Goal: Check status

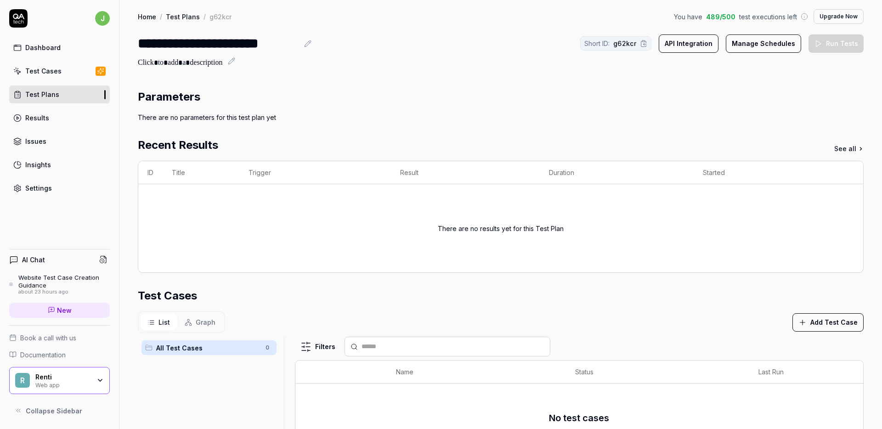
scroll to position [160, 0]
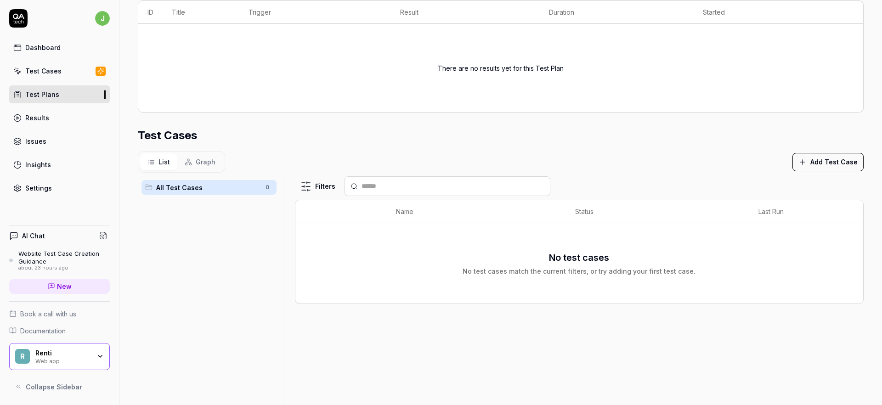
click at [49, 48] on div "Dashboard" at bounding box center [42, 48] width 35 height 10
click at [71, 50] on link "Dashboard" at bounding box center [59, 48] width 101 height 18
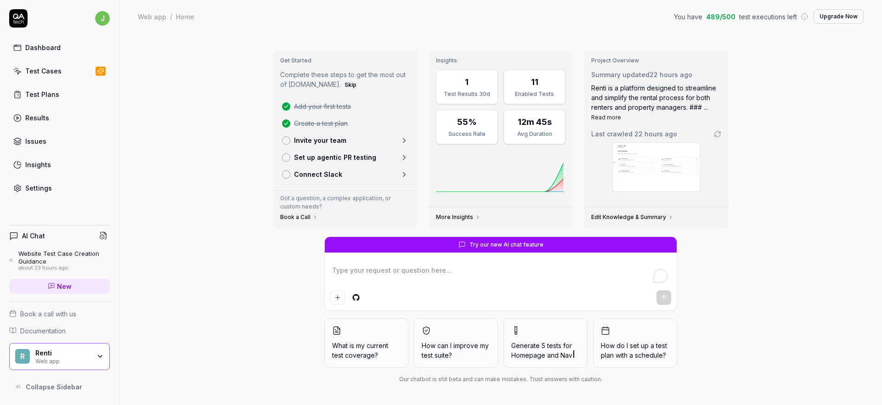
type textarea "*"
click at [60, 71] on link "Test Cases" at bounding box center [59, 71] width 101 height 18
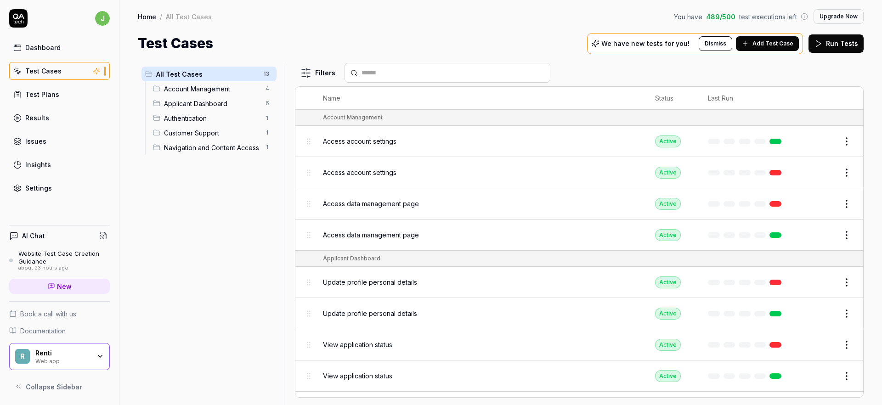
click at [38, 122] on div "Results" at bounding box center [37, 118] width 24 height 10
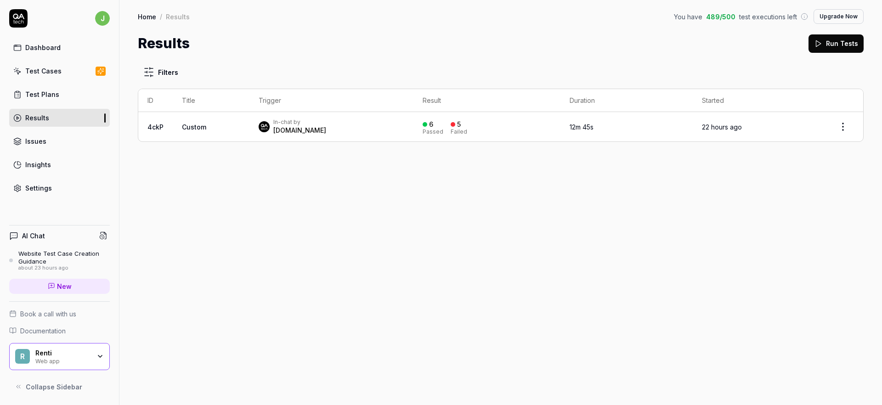
click at [44, 96] on div "Test Plans" at bounding box center [42, 95] width 34 height 10
click at [194, 126] on span "Custom" at bounding box center [194, 127] width 24 height 8
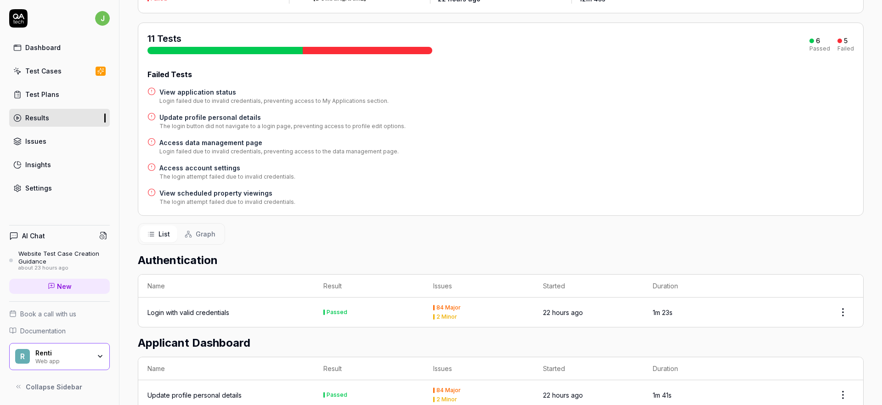
scroll to position [19, 0]
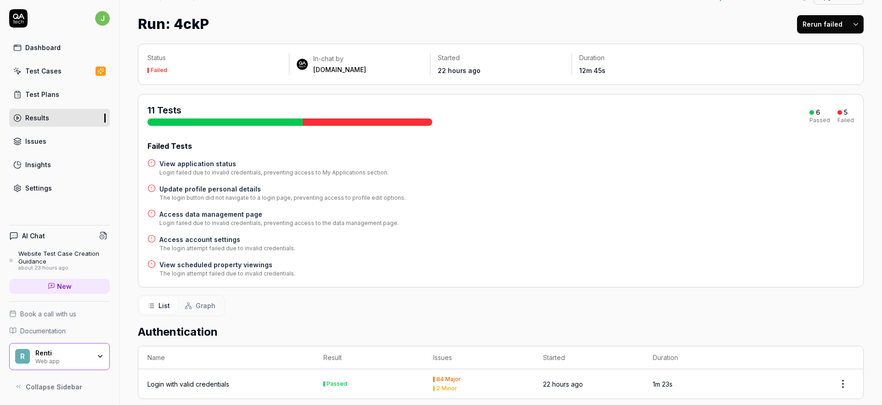
click at [58, 95] on link "Test Plans" at bounding box center [59, 94] width 101 height 18
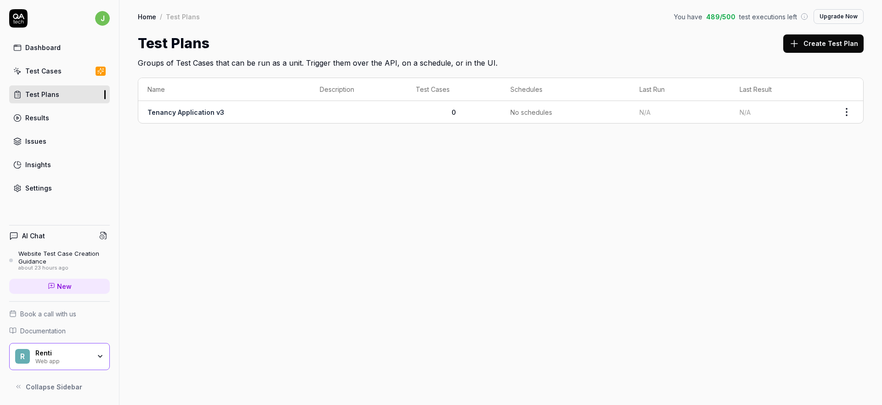
click at [44, 70] on div "Test Cases" at bounding box center [43, 71] width 36 height 10
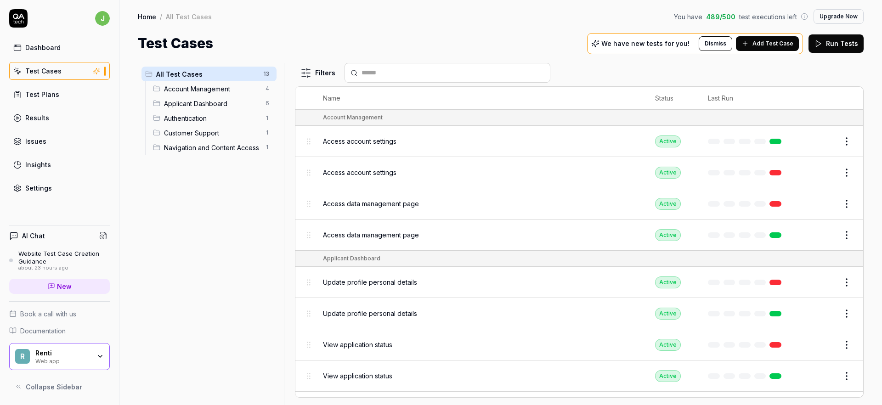
click at [50, 116] on link "Results" at bounding box center [59, 118] width 101 height 18
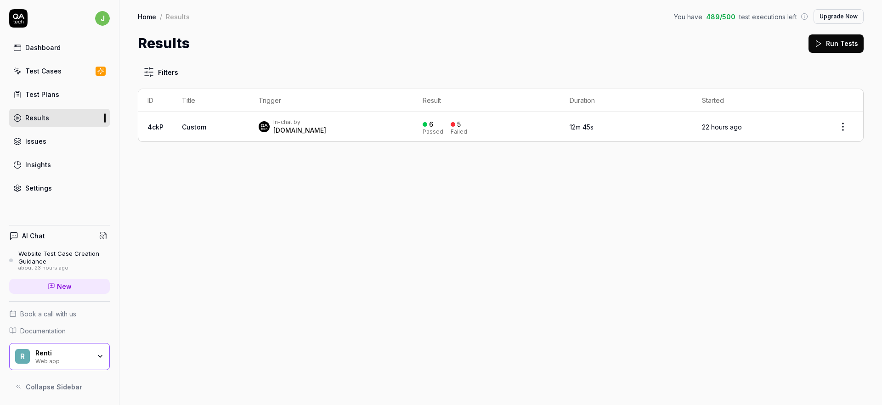
click at [204, 124] on span "Custom" at bounding box center [194, 127] width 24 height 8
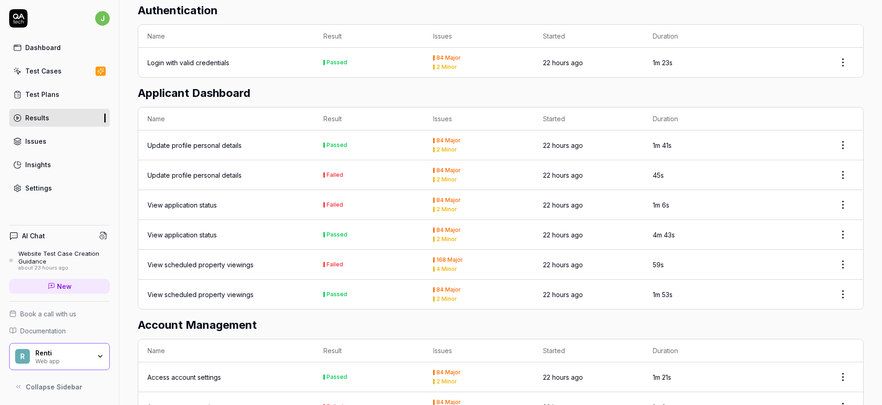
scroll to position [342, 0]
click at [157, 59] on div "Login with valid credentials" at bounding box center [188, 61] width 82 height 10
click at [157, 58] on div "Login with valid credentials" at bounding box center [188, 61] width 82 height 10
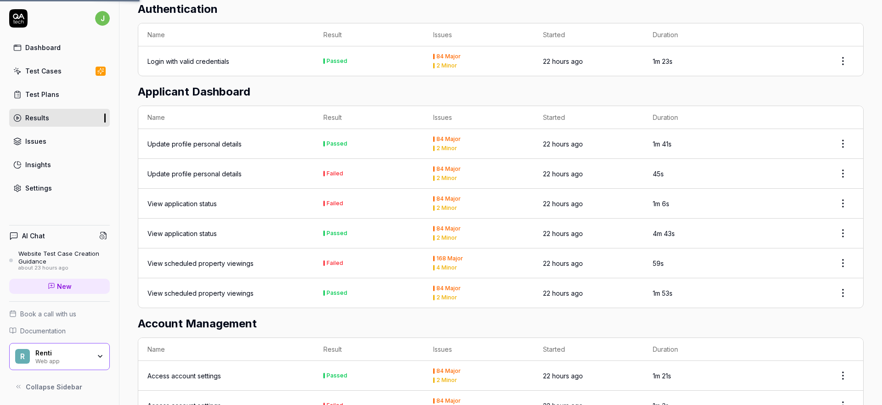
drag, startPoint x: 157, startPoint y: 58, endPoint x: 449, endPoint y: 43, distance: 292.0
click at [448, 43] on table "Name Result Issues Started Duration Login with valid credentials Passed 84 Majo…" at bounding box center [500, 49] width 725 height 52
drag, startPoint x: 436, startPoint y: 51, endPoint x: 467, endPoint y: 54, distance: 31.3
click at [467, 55] on div "84 Major" at bounding box center [478, 57] width 91 height 6
click at [467, 54] on div "84 Major" at bounding box center [478, 57] width 91 height 6
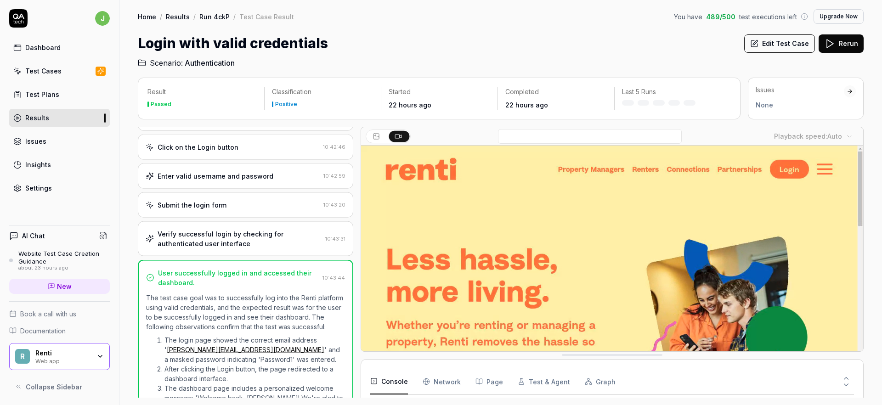
click at [452, 1] on div "Home / Results / Run 4ckP / Test Case Result You have 489 / 500 test executions…" at bounding box center [500, 34] width 762 height 68
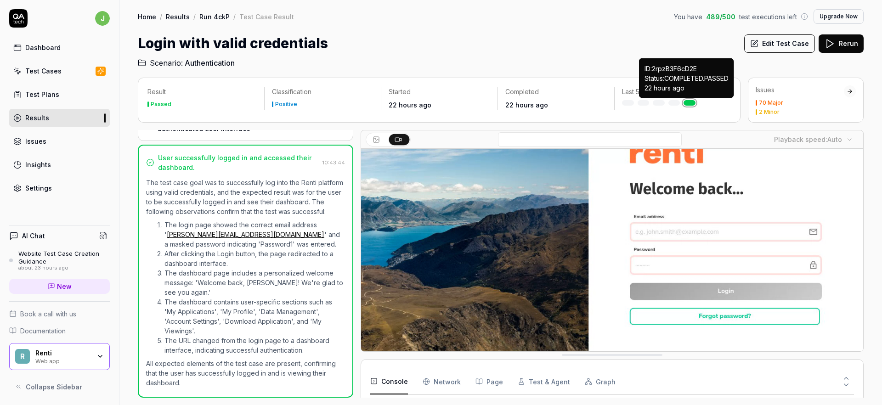
scroll to position [1826, 0]
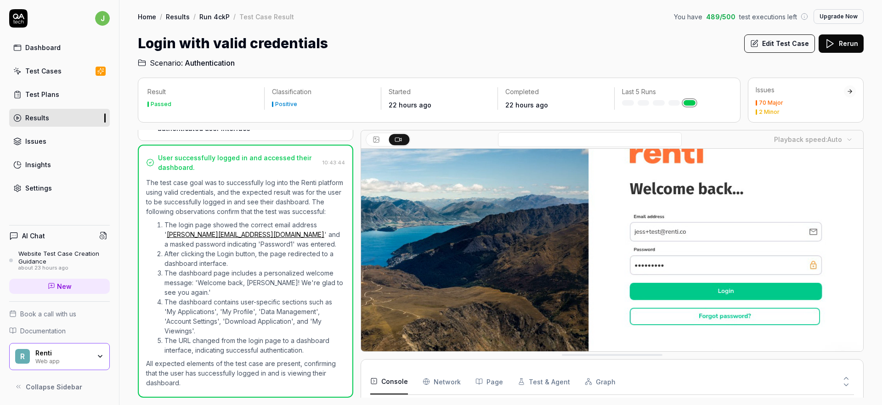
click at [626, 234] on video at bounding box center [612, 233] width 502 height 314
click at [419, 323] on video at bounding box center [612, 233] width 502 height 314
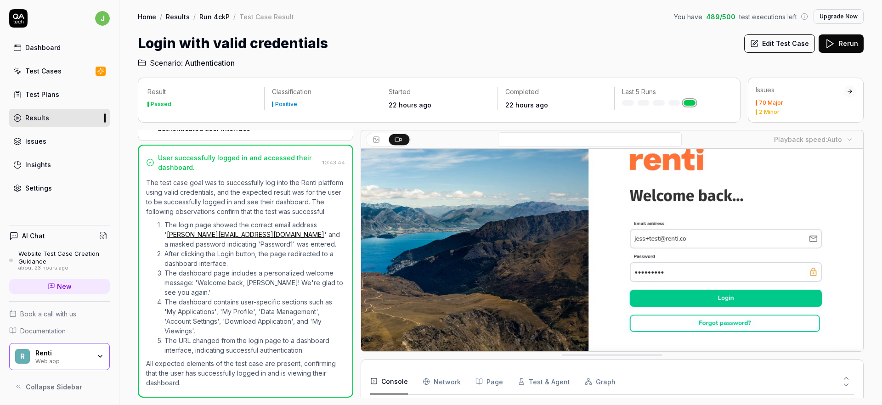
scroll to position [65, 0]
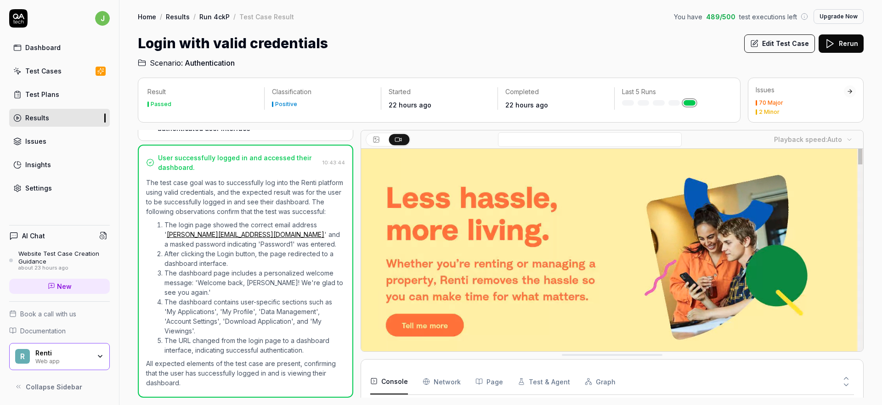
click at [791, 107] on div "70 Major 2 Minor" at bounding box center [799, 107] width 88 height 15
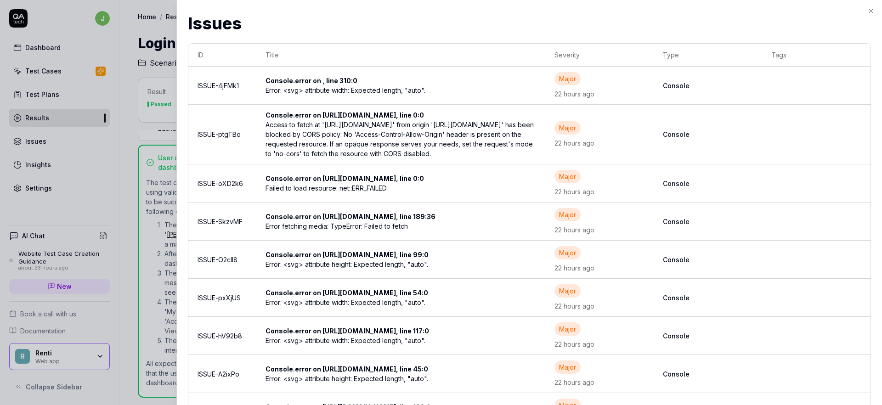
click at [453, 15] on h2 "Issues" at bounding box center [529, 23] width 683 height 25
click at [317, 20] on h2 "Issues" at bounding box center [529, 23] width 683 height 25
click at [870, 11] on icon "button" at bounding box center [871, 11] width 4 height 4
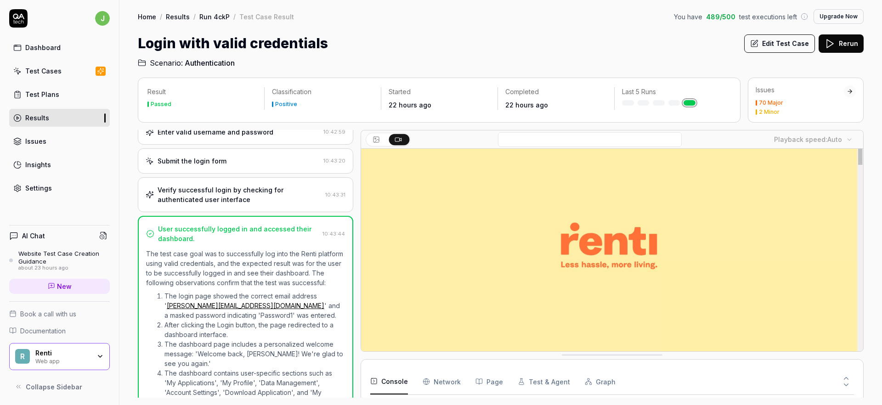
scroll to position [0, 0]
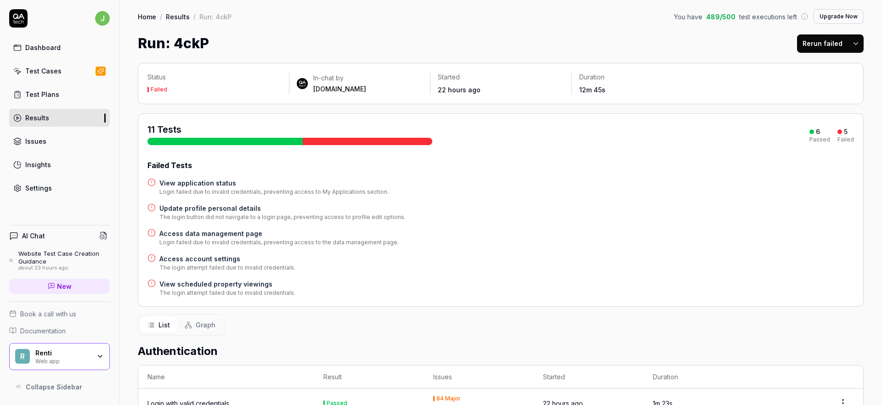
click at [713, 17] on span "489 / 500" at bounding box center [720, 17] width 29 height 10
click at [714, 17] on span "489 / 500" at bounding box center [720, 17] width 29 height 10
click at [728, 17] on span "489 / 500" at bounding box center [720, 17] width 29 height 10
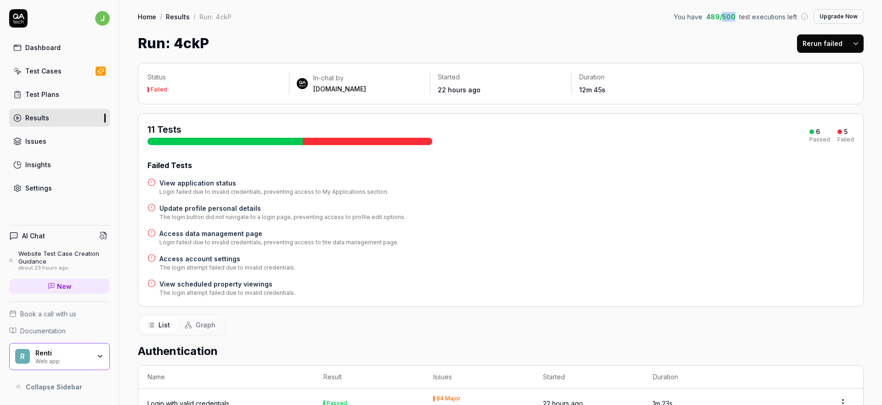
click at [728, 17] on span "489 / 500" at bounding box center [720, 17] width 29 height 10
click at [734, 28] on div "Home / Results / Run: 4ckP You have 489 / 500 test executions left Upgrade Now …" at bounding box center [500, 27] width 762 height 54
click at [733, 17] on span "489 / 500" at bounding box center [720, 17] width 29 height 10
click at [844, 14] on button "Upgrade Now" at bounding box center [838, 16] width 50 height 15
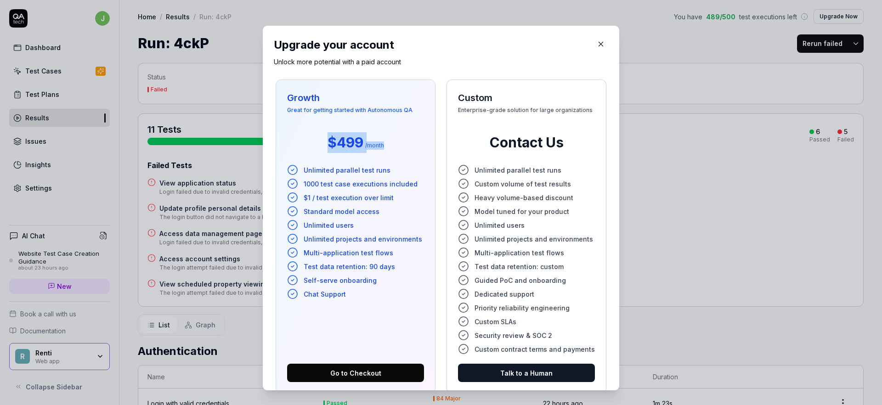
drag, startPoint x: 331, startPoint y: 143, endPoint x: 400, endPoint y: 148, distance: 69.9
click at [401, 148] on div "$499 / month" at bounding box center [355, 142] width 137 height 29
click at [593, 43] on button "button" at bounding box center [600, 44] width 15 height 15
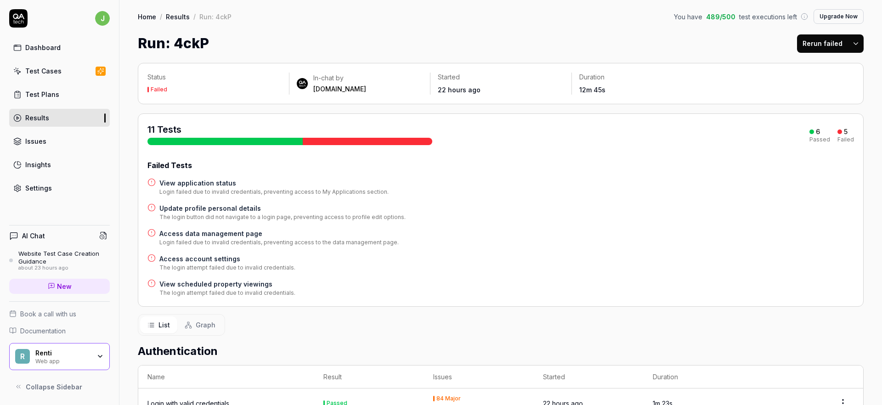
click at [77, 91] on link "Test Plans" at bounding box center [59, 94] width 101 height 18
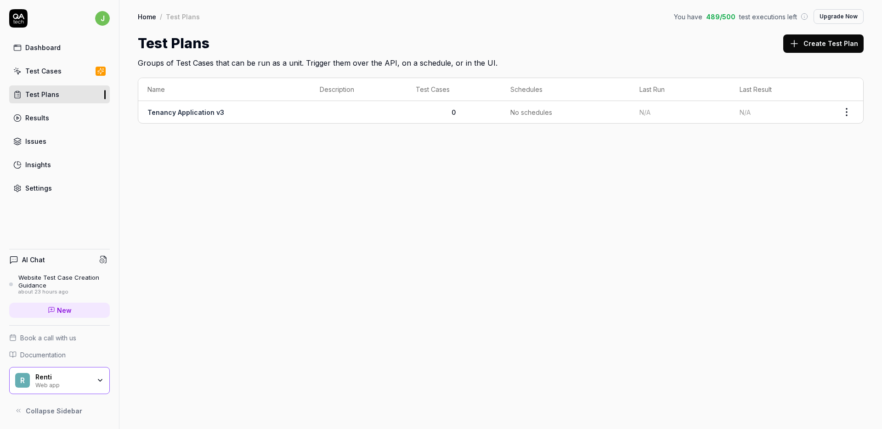
click at [721, 18] on span "489 / 500" at bounding box center [720, 17] width 29 height 10
click at [724, 22] on div "You have 489 / 500 test executions left Upgrade Now" at bounding box center [769, 16] width 190 height 15
